Goal: Task Accomplishment & Management: Use online tool/utility

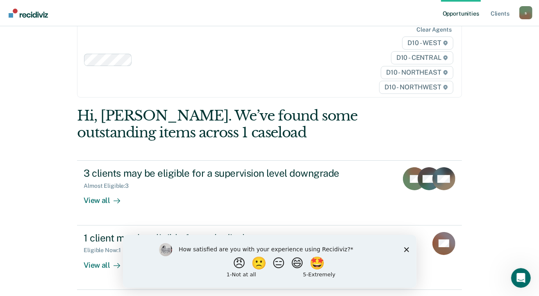
scroll to position [32, 0]
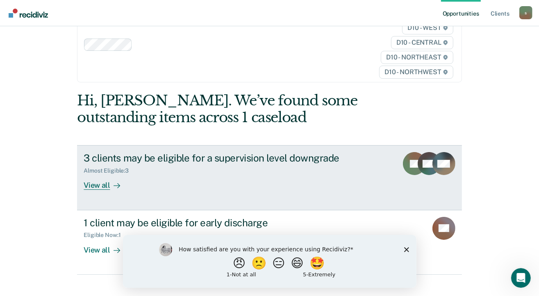
click at [100, 187] on div "View all" at bounding box center [107, 182] width 46 height 16
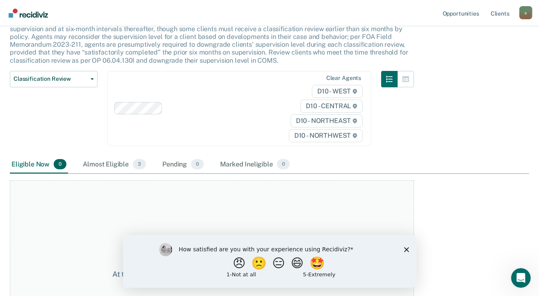
scroll to position [64, 0]
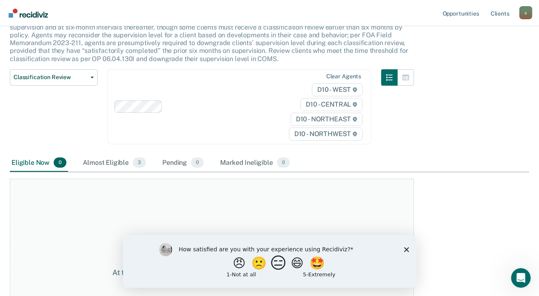
click at [281, 260] on button "😑" at bounding box center [279, 262] width 19 height 16
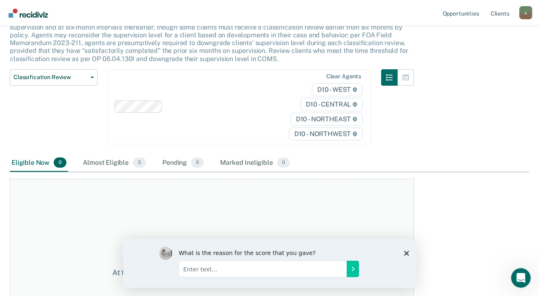
click at [405, 253] on icon "Close survey" at bounding box center [406, 252] width 5 height 5
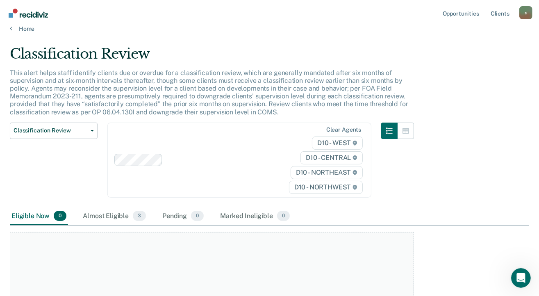
scroll to position [0, 0]
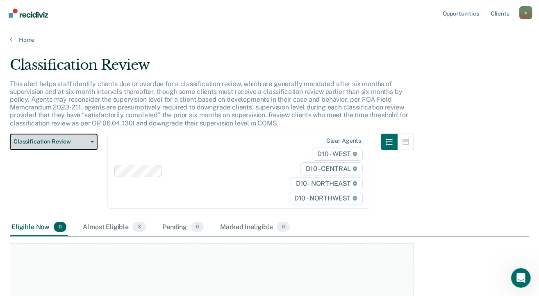
click at [93, 140] on button "Classification Review" at bounding box center [54, 142] width 88 height 16
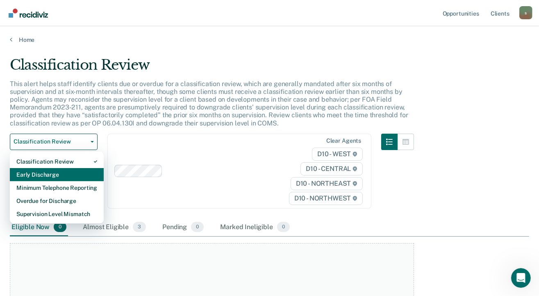
click at [86, 171] on div "Early Discharge" at bounding box center [56, 174] width 81 height 13
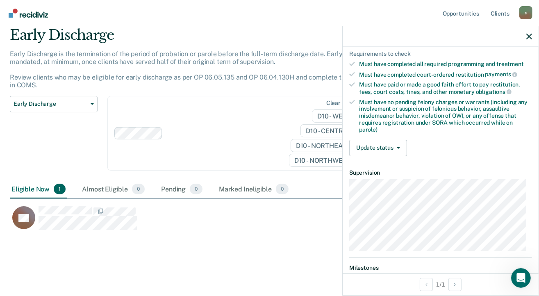
scroll to position [193, 0]
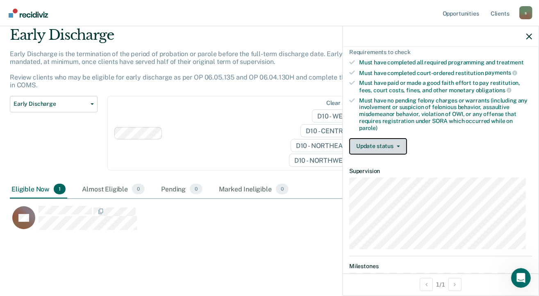
click at [395, 145] on span "button" at bounding box center [396, 146] width 7 height 2
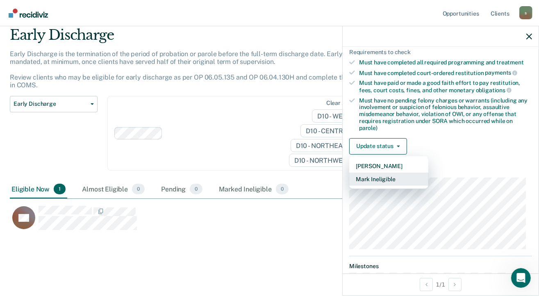
click at [388, 172] on button "Mark Ineligible" at bounding box center [388, 178] width 79 height 13
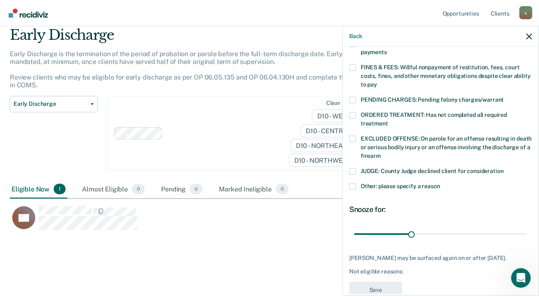
scroll to position [243, 0]
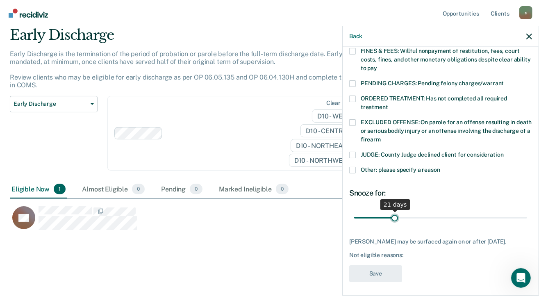
click at [393, 211] on input "range" at bounding box center [440, 218] width 173 height 14
click at [392, 211] on input "range" at bounding box center [440, 218] width 173 height 14
click at [395, 211] on input "range" at bounding box center [440, 218] width 173 height 14
click at [393, 199] on div "21 days" at bounding box center [395, 204] width 30 height 11
click at [394, 199] on div "21 days" at bounding box center [395, 204] width 30 height 11
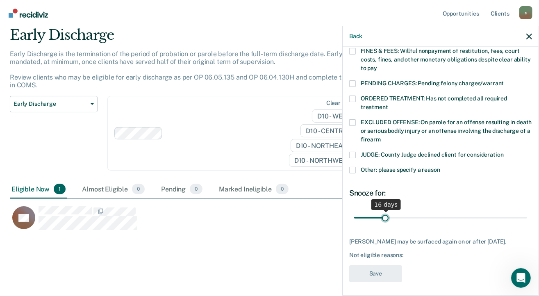
click at [383, 211] on input "range" at bounding box center [440, 218] width 173 height 14
drag, startPoint x: 386, startPoint y: 205, endPoint x: 410, endPoint y: 209, distance: 24.4
type input "30"
click at [410, 211] on input "range" at bounding box center [440, 218] width 173 height 14
click at [390, 254] on div "Not eligible reasons:" at bounding box center [440, 255] width 183 height 7
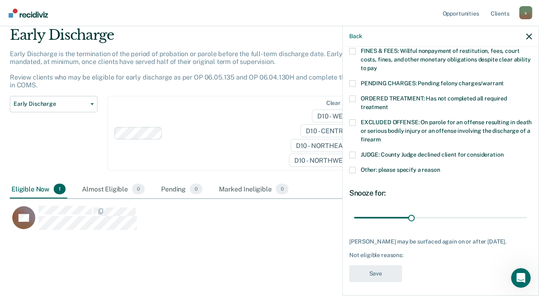
click at [384, 254] on div "Not eligible reasons:" at bounding box center [440, 255] width 183 height 7
click at [384, 256] on div "DS Which of the following requirements has [PERSON_NAME] not met? [MEDICAL_DATA…" at bounding box center [440, 50] width 183 height 473
click at [378, 238] on div "[PERSON_NAME] may be surfaced again on or after [DATE]." at bounding box center [440, 241] width 183 height 7
click at [368, 238] on div "[PERSON_NAME] may be surfaced again on or after [DATE]." at bounding box center [440, 241] width 183 height 7
drag, startPoint x: 361, startPoint y: 238, endPoint x: 362, endPoint y: 245, distance: 7.4
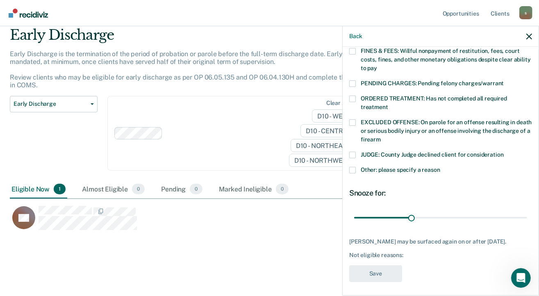
click at [361, 241] on div "[PERSON_NAME] may be surfaced again on or after [DATE]." at bounding box center [440, 241] width 183 height 7
click at [359, 252] on div "Not eligible reasons:" at bounding box center [440, 255] width 183 height 7
click at [359, 253] on div "Not eligible reasons:" at bounding box center [440, 255] width 183 height 7
click at [365, 254] on div "Not eligible reasons:" at bounding box center [440, 255] width 183 height 7
click at [519, 274] on icon "Open Intercom Messenger" at bounding box center [520, 277] width 14 height 14
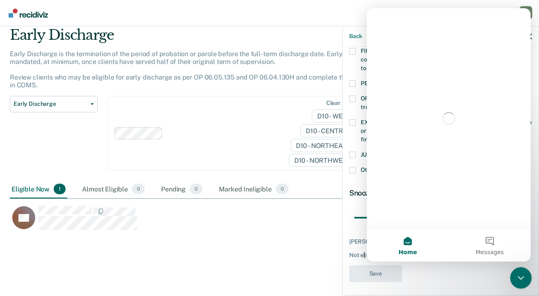
scroll to position [0, 0]
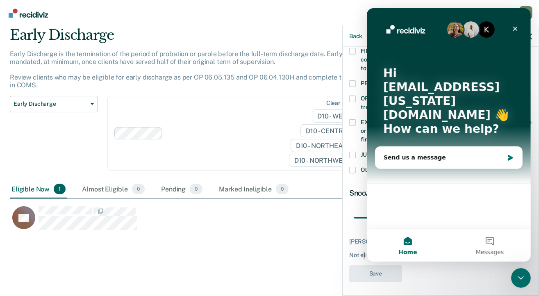
click at [529, 220] on div "K Hi [EMAIL_ADDRESS][US_STATE][DOMAIN_NAME] 👋 How can we help? Send us a message" at bounding box center [448, 118] width 164 height 220
click at [509, 25] on div "Close" at bounding box center [514, 28] width 15 height 15
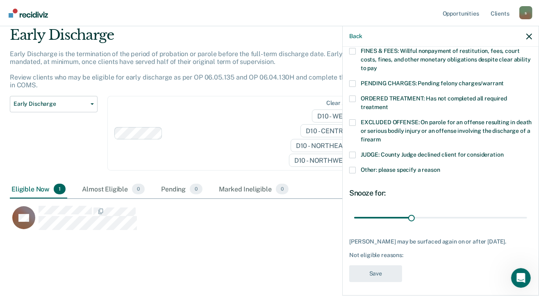
drag, startPoint x: 380, startPoint y: 258, endPoint x: 377, endPoint y: 255, distance: 4.4
click at [380, 257] on div "DS Which of the following requirements has [PERSON_NAME] not met? [MEDICAL_DATA…" at bounding box center [440, 50] width 183 height 473
click at [368, 253] on div "Not eligible reasons:" at bounding box center [440, 255] width 183 height 7
click at [367, 254] on div "Not eligible reasons:" at bounding box center [440, 255] width 183 height 7
click at [367, 253] on div "Not eligible reasons:" at bounding box center [440, 255] width 183 height 7
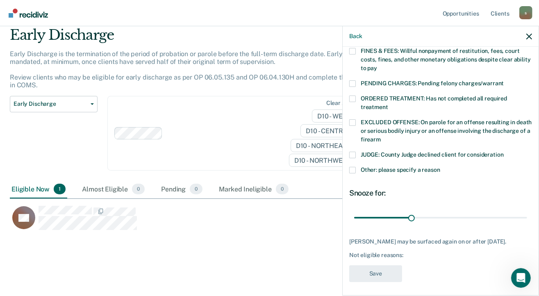
click at [365, 238] on div "[PERSON_NAME] may be surfaced again on or after [DATE]." at bounding box center [440, 241] width 183 height 7
click at [356, 252] on div "Not eligible reasons:" at bounding box center [440, 255] width 183 height 7
click at [358, 239] on div "[PERSON_NAME] may be surfaced again on or after [DATE]." at bounding box center [440, 241] width 183 height 7
click at [387, 281] on div "DS Which of the following requirements has [PERSON_NAME] not met? [MEDICAL_DATA…" at bounding box center [440, 50] width 183 height 473
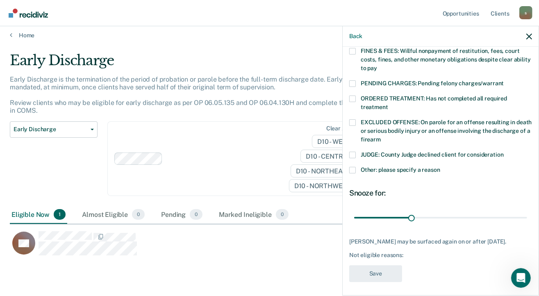
scroll to position [30, 0]
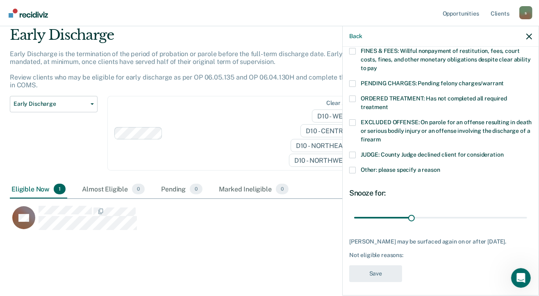
click at [352, 167] on span at bounding box center [352, 170] width 7 height 7
click at [440, 167] on input "Other: please specify a reason" at bounding box center [440, 167] width 0 height 0
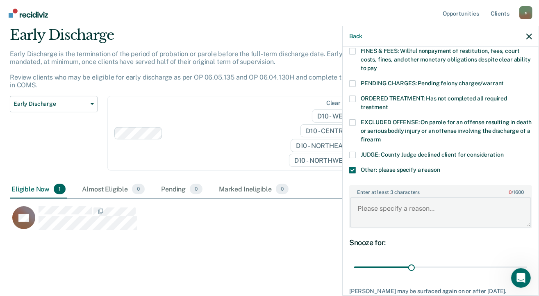
click at [377, 202] on textarea "Enter at least 3 characters 0 / 1600" at bounding box center [440, 212] width 181 height 30
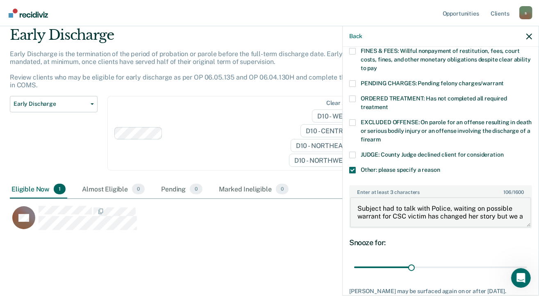
scroll to position [2, 0]
type textarea "Subject had to talk with Police, waiting on possible warrant for CSC victim has…"
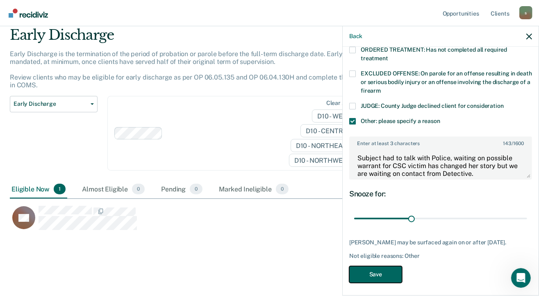
click at [372, 271] on button "Save" at bounding box center [375, 274] width 53 height 17
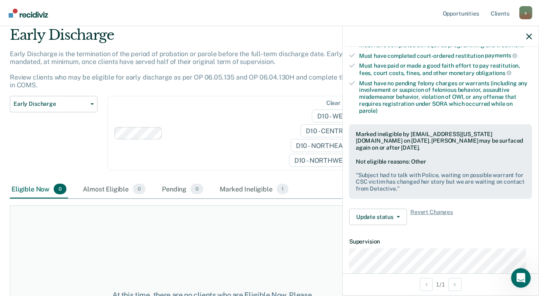
scroll to position [157, 0]
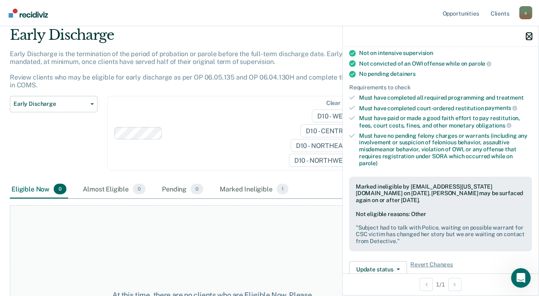
click at [531, 34] on icon "button" at bounding box center [529, 37] width 6 height 6
